Goal: Information Seeking & Learning: Learn about a topic

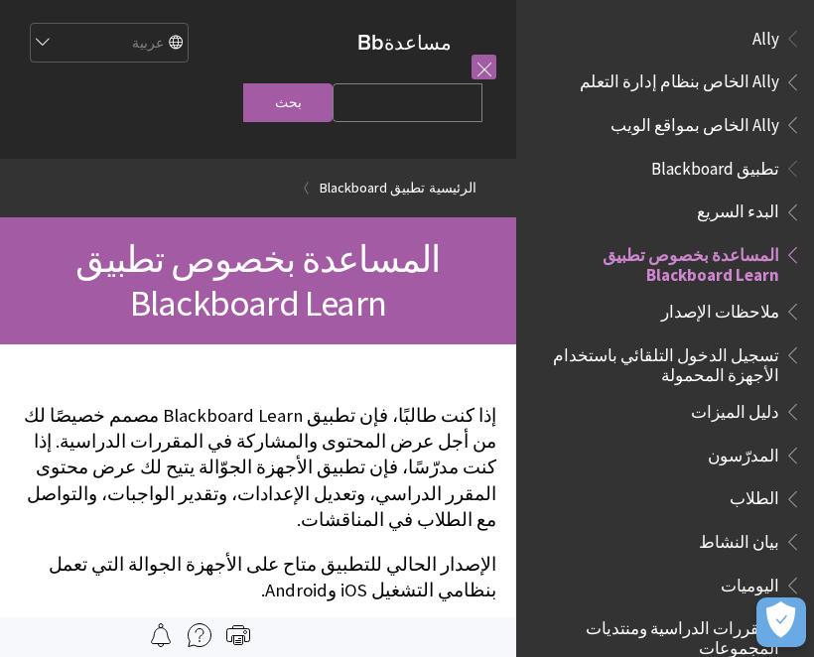
scroll to position [205, 0]
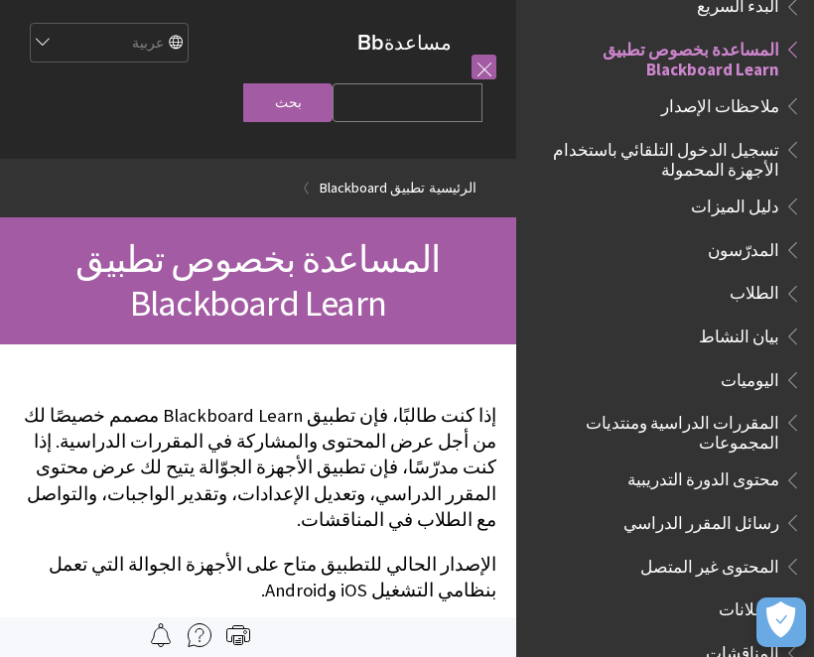
click at [779, 170] on span "تسجيل الدخول التلقائي باستخدام الأجهزة المحمولة" at bounding box center [670, 156] width 264 height 47
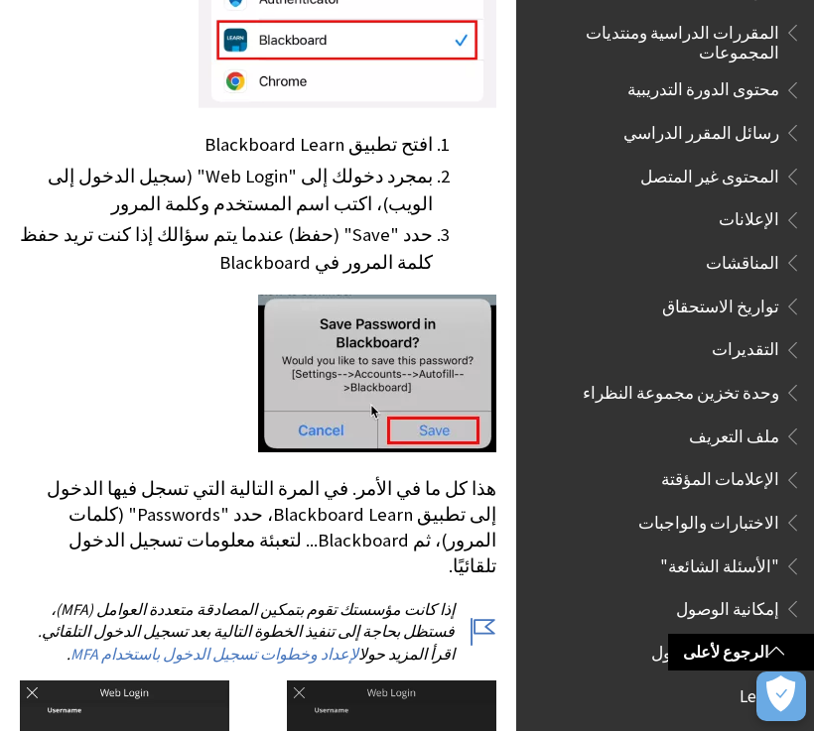
scroll to position [598, 0]
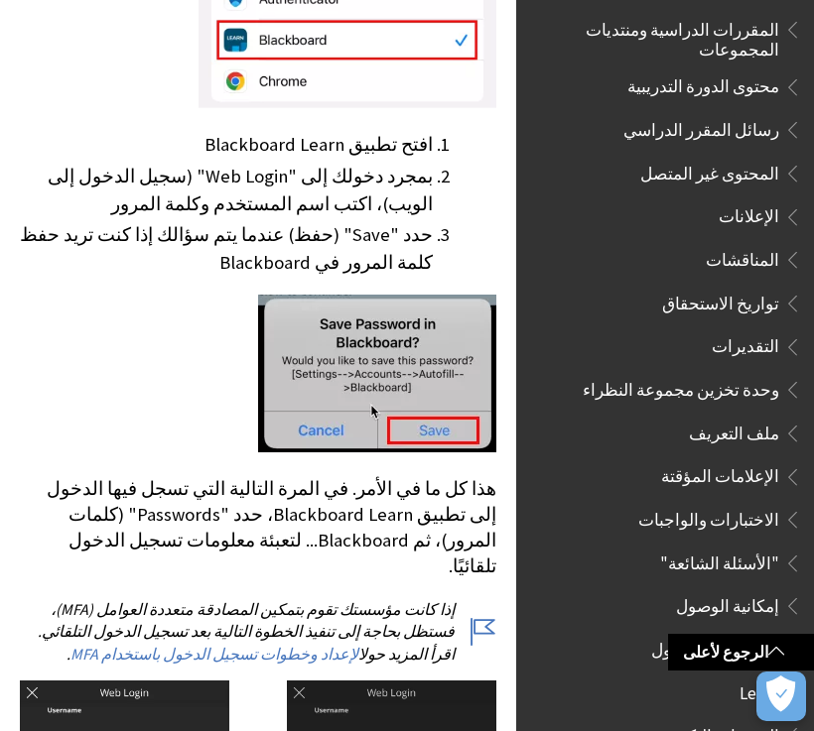
click at [770, 547] on span ""الأسئلة الشائعة"" at bounding box center [719, 560] width 119 height 27
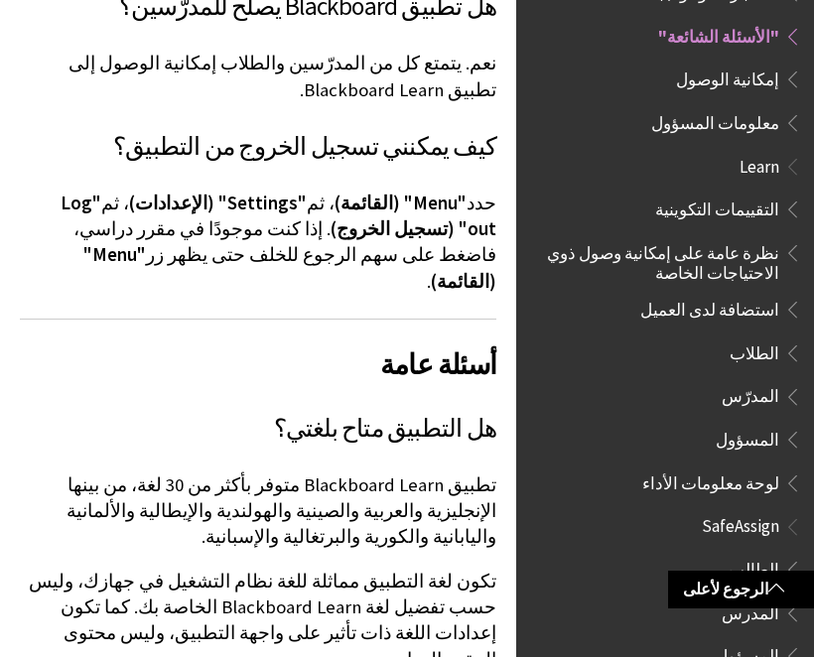
scroll to position [1125, 0]
